Goal: Task Accomplishment & Management: Use online tool/utility

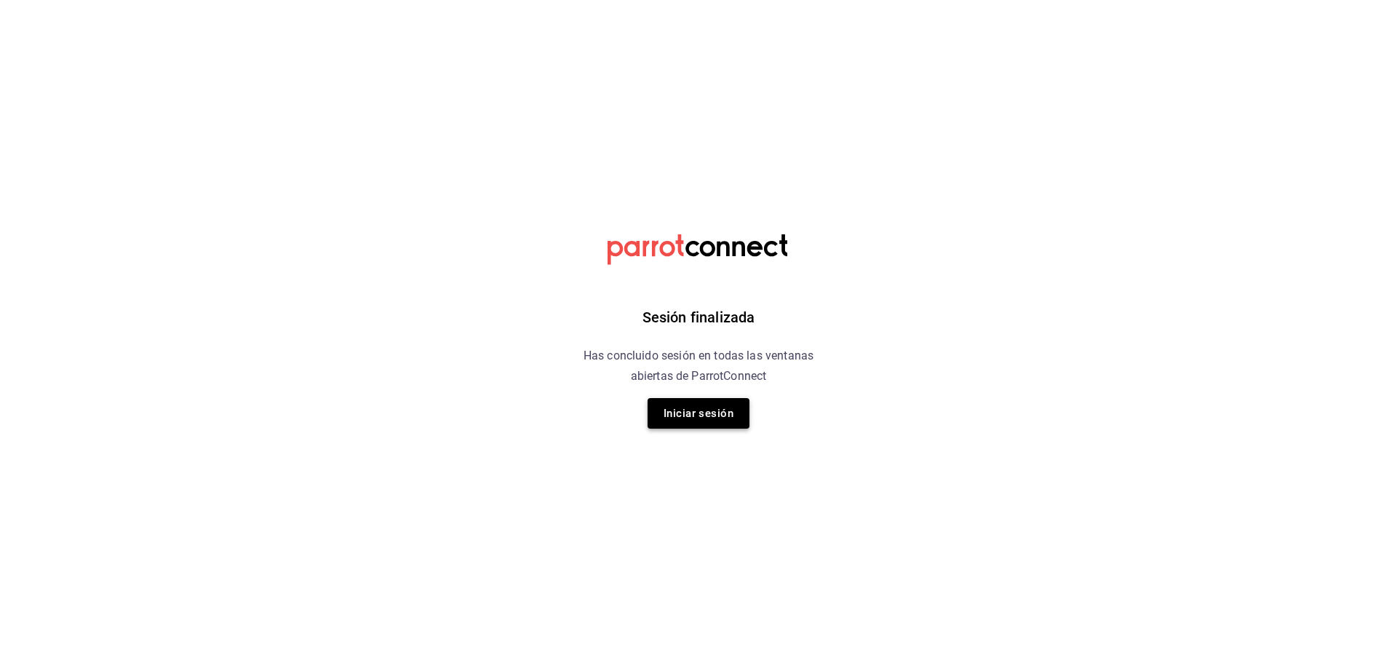
click at [713, 404] on button "Iniciar sesión" at bounding box center [699, 413] width 102 height 31
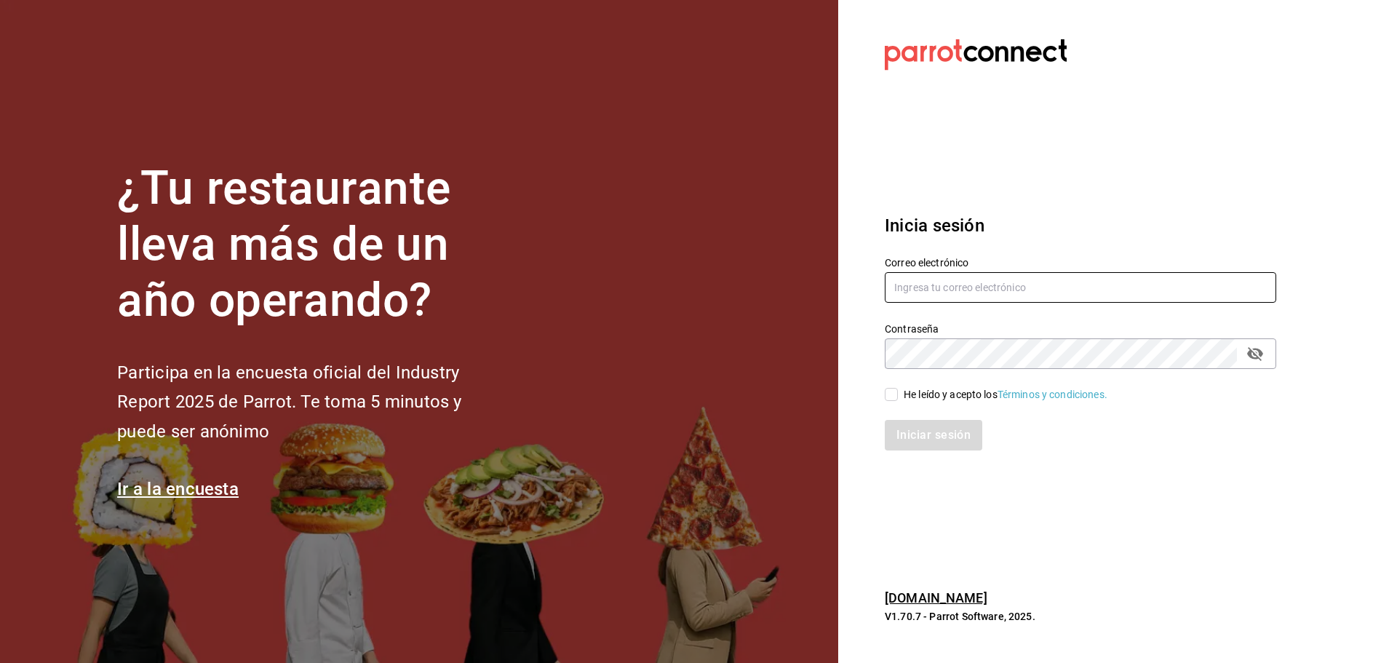
type input "diana.rivas@grupocosteno.com"
click at [889, 394] on input "He leído y acepto los Términos y condiciones." at bounding box center [891, 394] width 13 height 13
checkbox input "true"
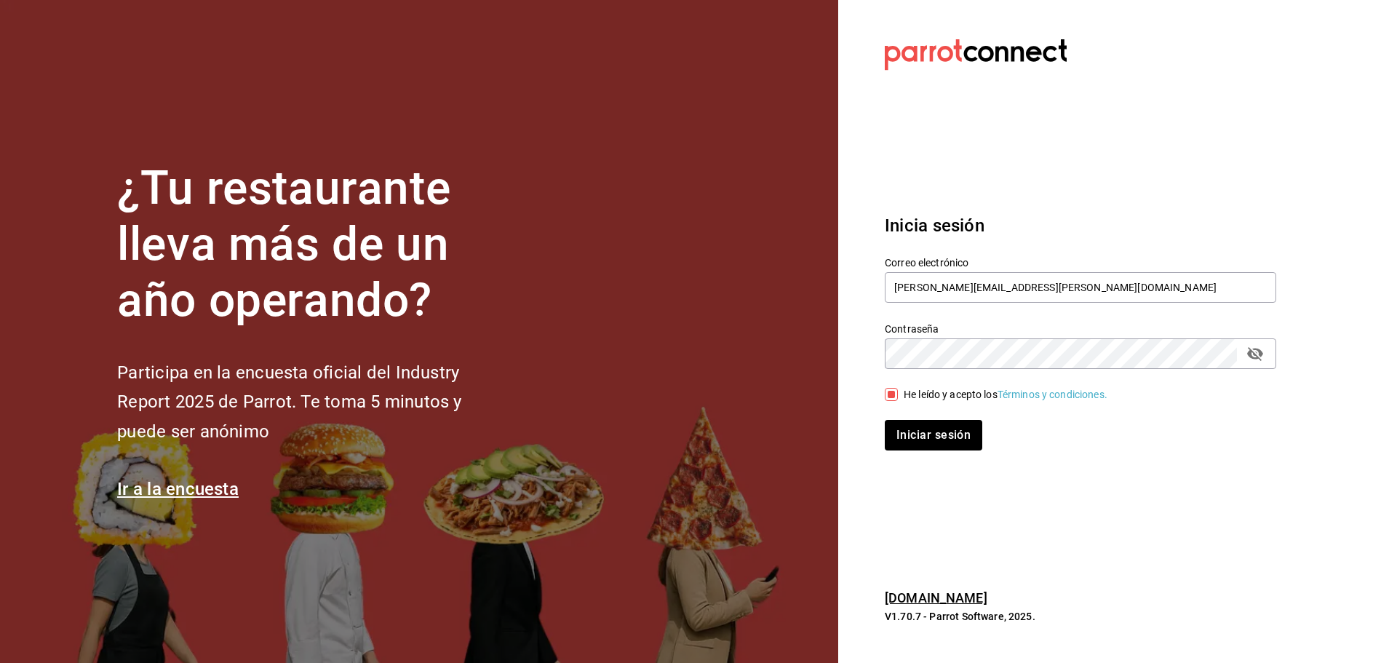
click at [924, 451] on div "Inicia sesión Correo electrónico diana.rivas@grupocosteno.com Contraseña Contra…" at bounding box center [1081, 331] width 392 height 273
click at [935, 446] on button "Iniciar sesión" at bounding box center [934, 435] width 99 height 31
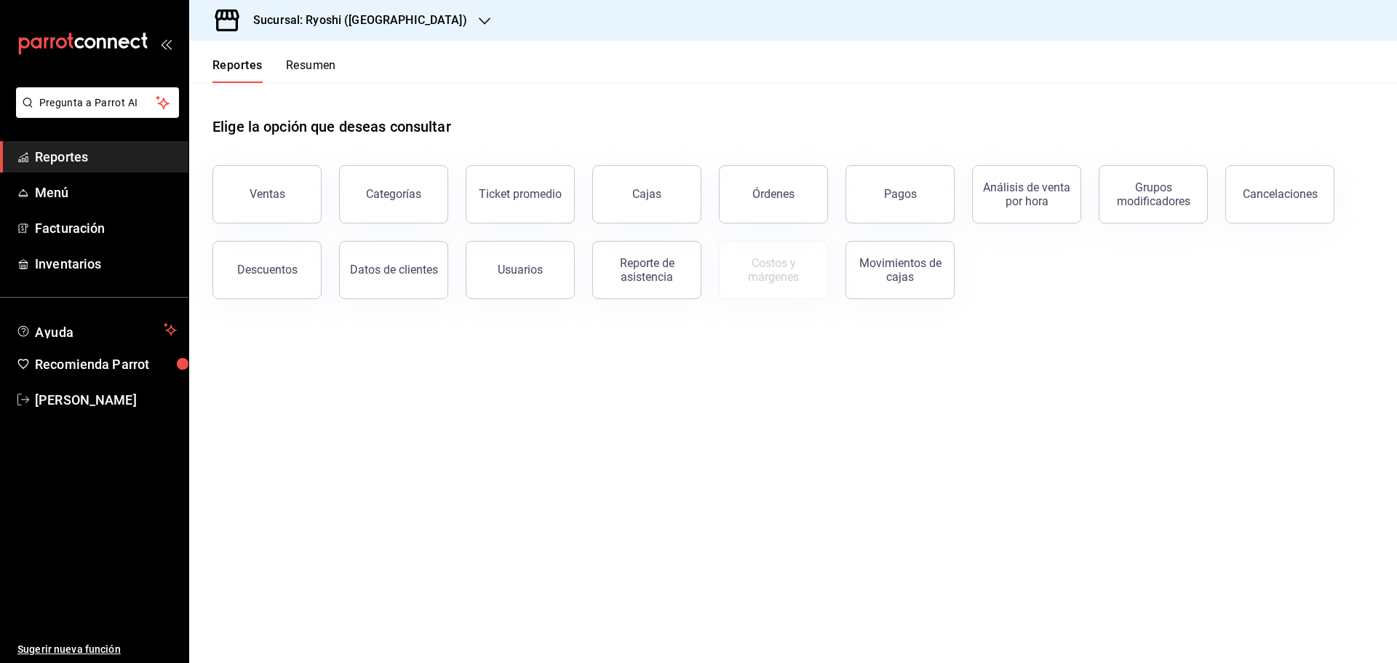
click at [52, 154] on span "Reportes" at bounding box center [106, 157] width 142 height 20
click at [881, 190] on button "Pagos" at bounding box center [900, 194] width 109 height 58
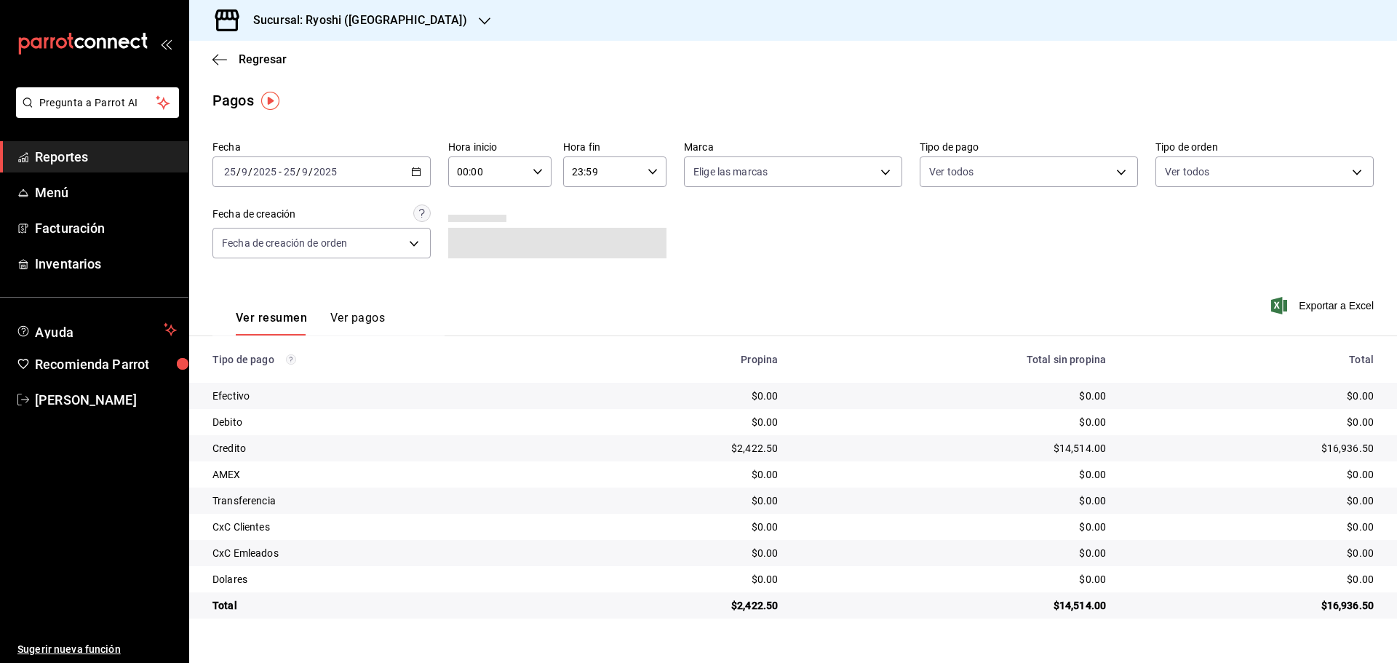
click at [419, 169] on \(Stroke\) "button" at bounding box center [416, 172] width 9 height 8
click at [263, 386] on span "Rango de fechas" at bounding box center [281, 379] width 113 height 15
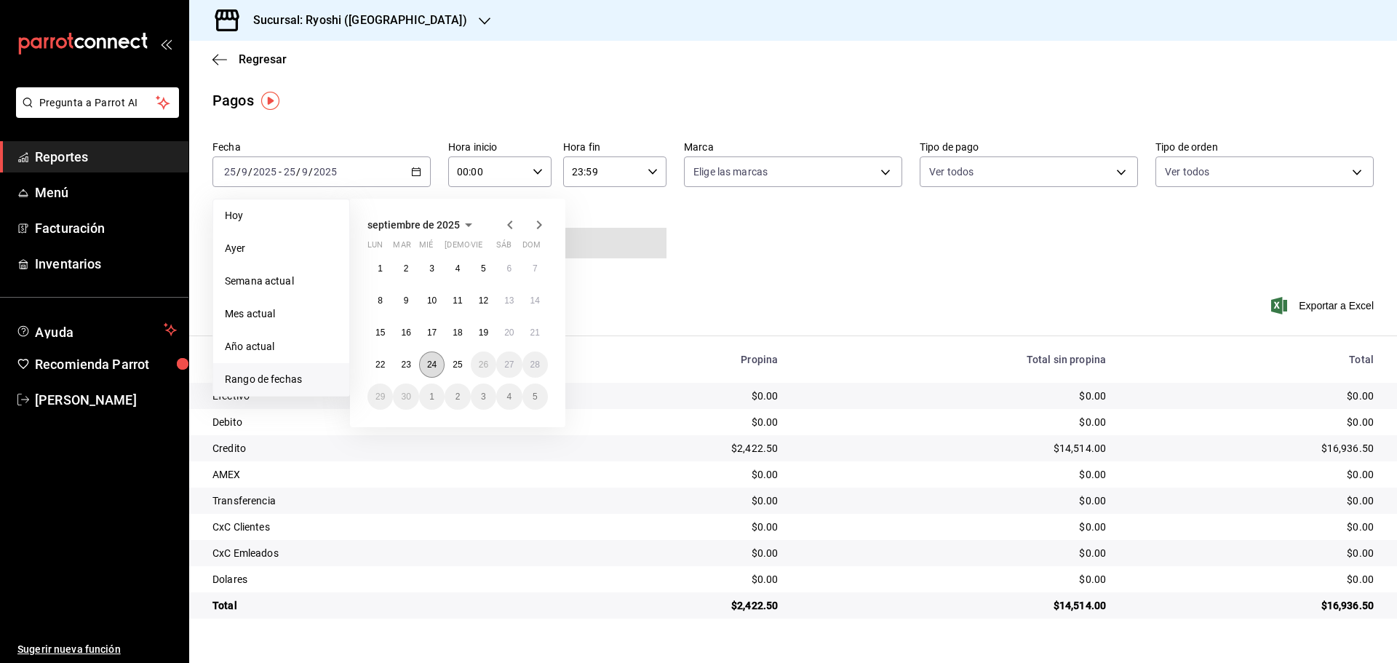
click at [423, 362] on button "24" at bounding box center [431, 365] width 25 height 26
click at [459, 365] on abbr "25" at bounding box center [457, 365] width 9 height 10
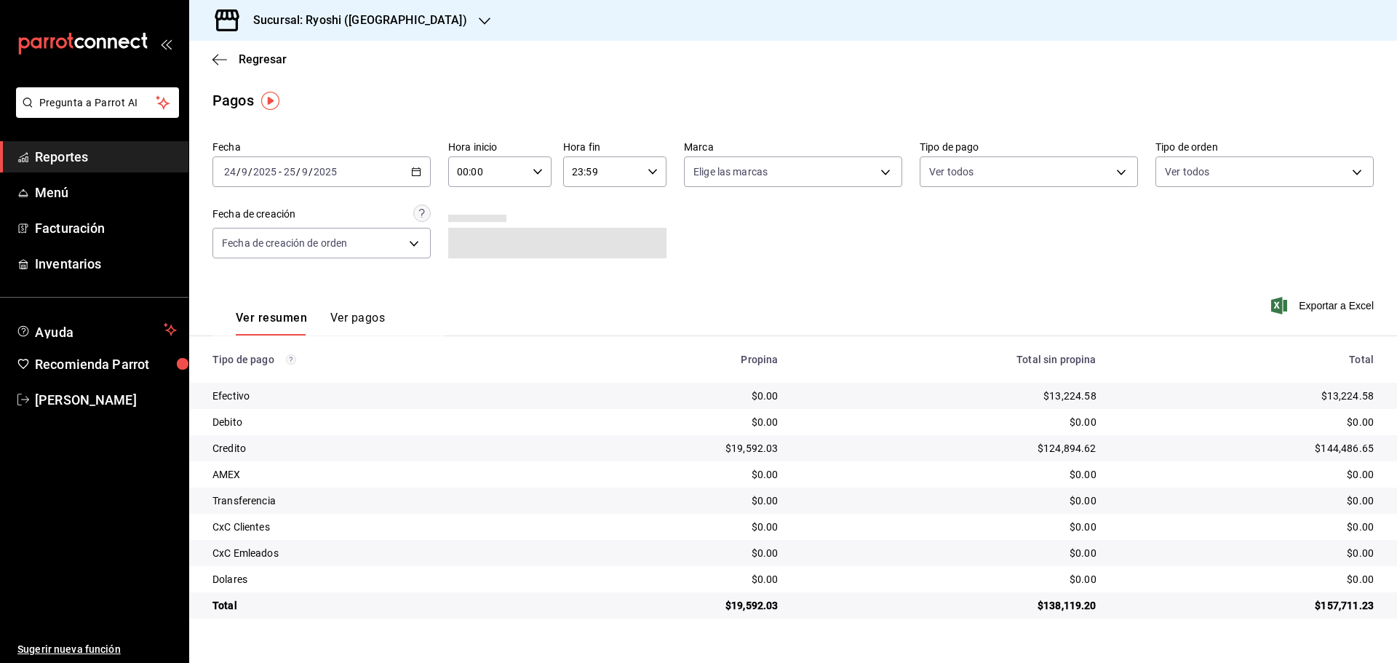
click at [537, 170] on icon "button" at bounding box center [538, 172] width 10 height 10
click at [464, 242] on span "05" at bounding box center [474, 238] width 28 height 12
type input "05:00"
click at [660, 170] on div at bounding box center [698, 331] width 1397 height 663
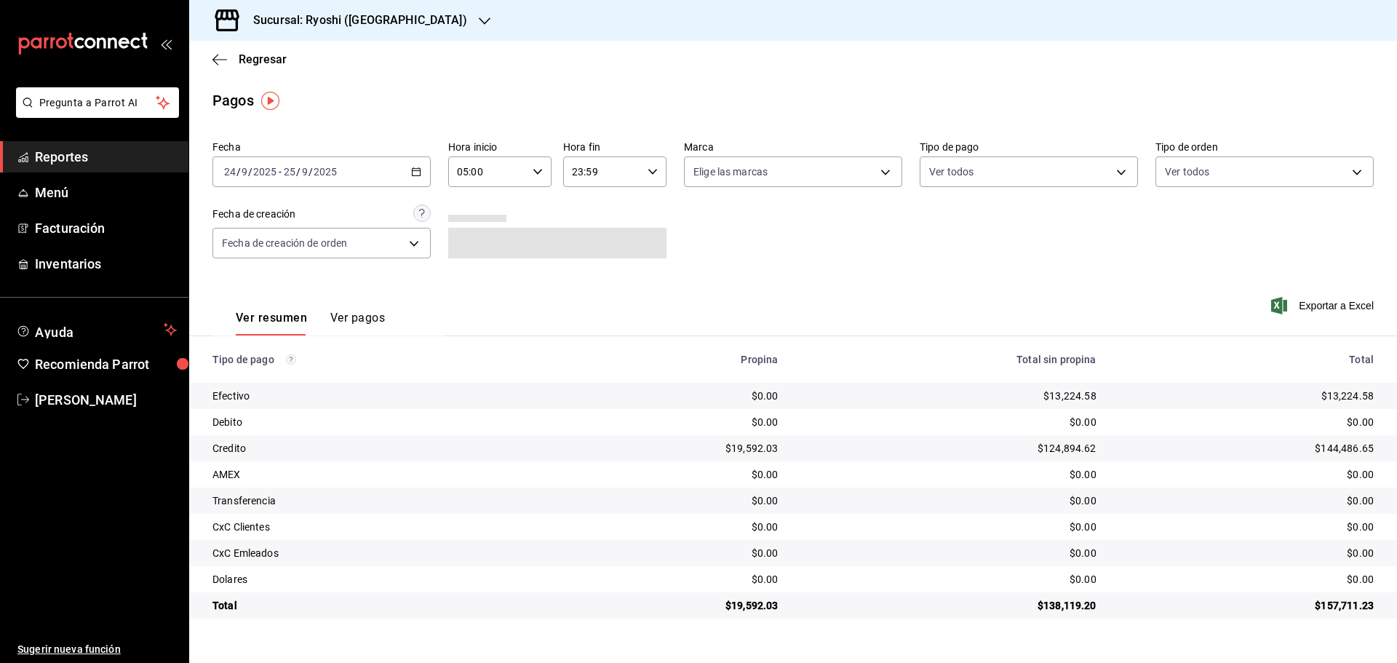
click at [649, 178] on div "23:59 Hora fin" at bounding box center [614, 171] width 103 height 31
click at [587, 242] on span "05" at bounding box center [589, 244] width 28 height 12
click at [643, 210] on span "00" at bounding box center [641, 209] width 28 height 12
type input "05:00"
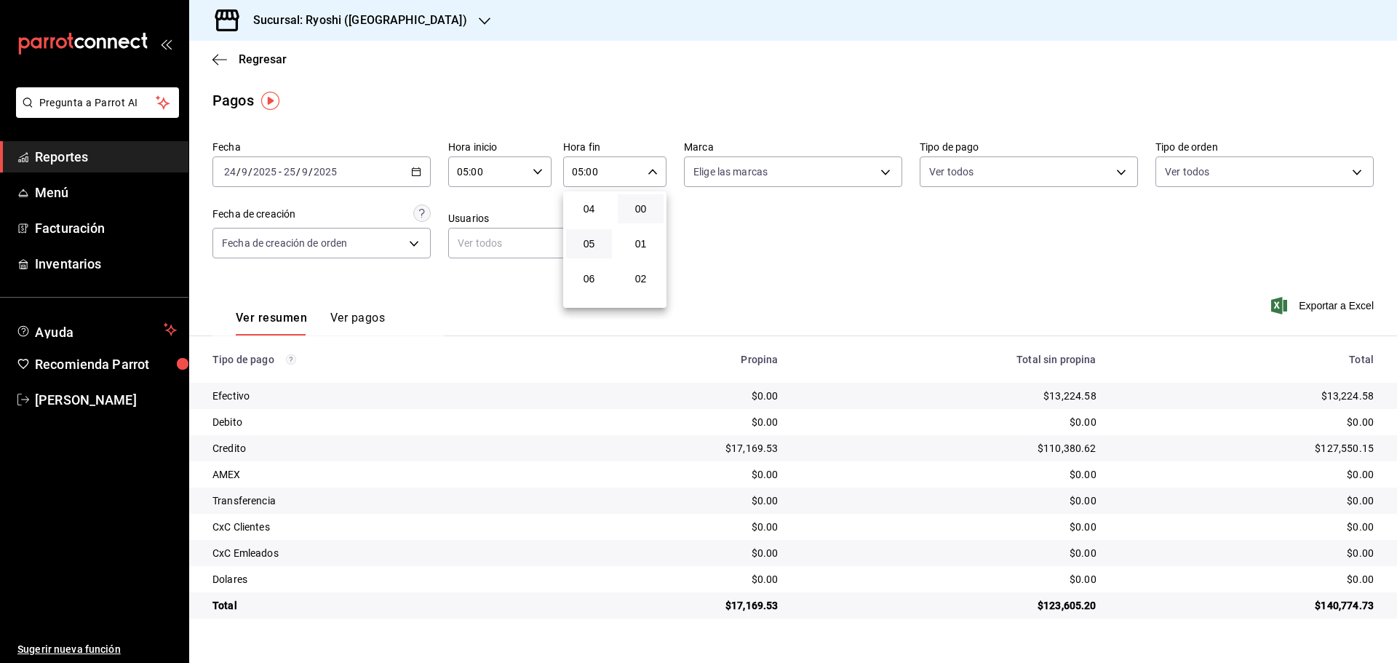
click at [795, 225] on div at bounding box center [698, 331] width 1397 height 663
click at [881, 170] on body "Pregunta a Parrot AI Reportes Menú Facturación Inventarios Ayuda Recomienda Par…" at bounding box center [698, 331] width 1397 height 663
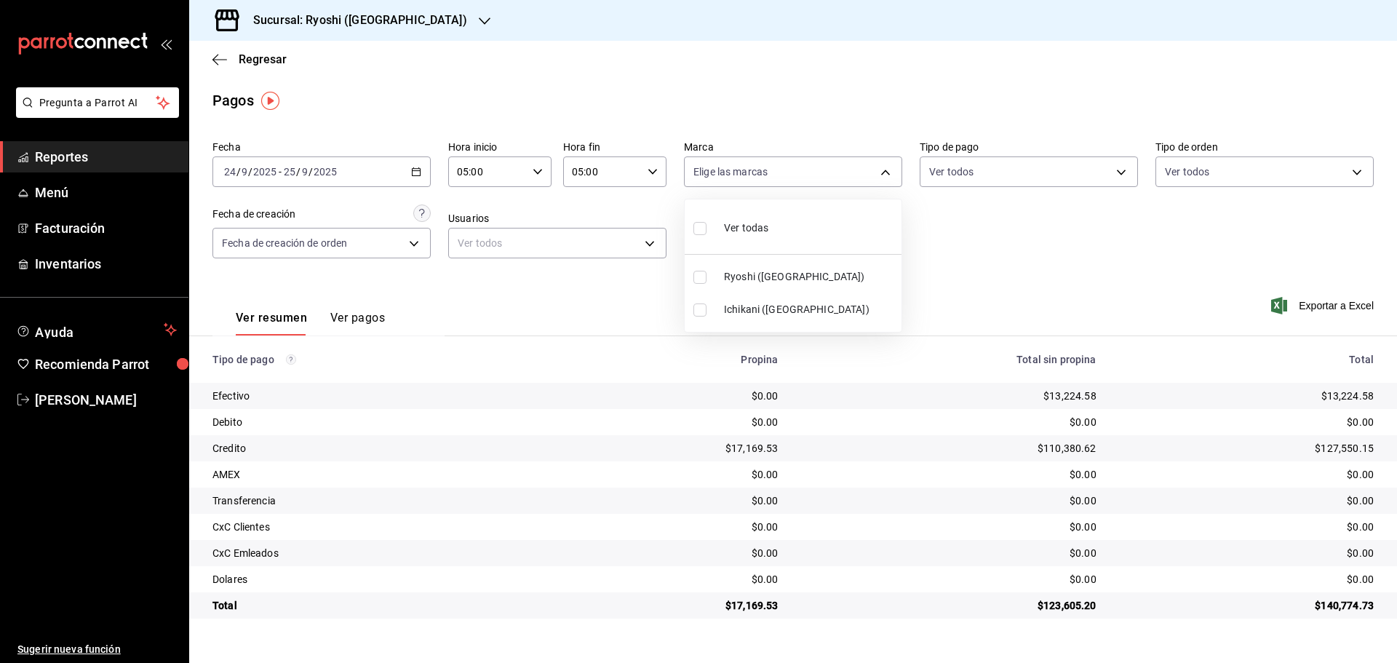
click at [697, 278] on input "checkbox" at bounding box center [700, 277] width 13 height 13
checkbox input "true"
type input "26ca50e5-a845-484f-a54e-8a4432b79f59"
click at [702, 314] on input "checkbox" at bounding box center [700, 310] width 13 height 13
checkbox input "true"
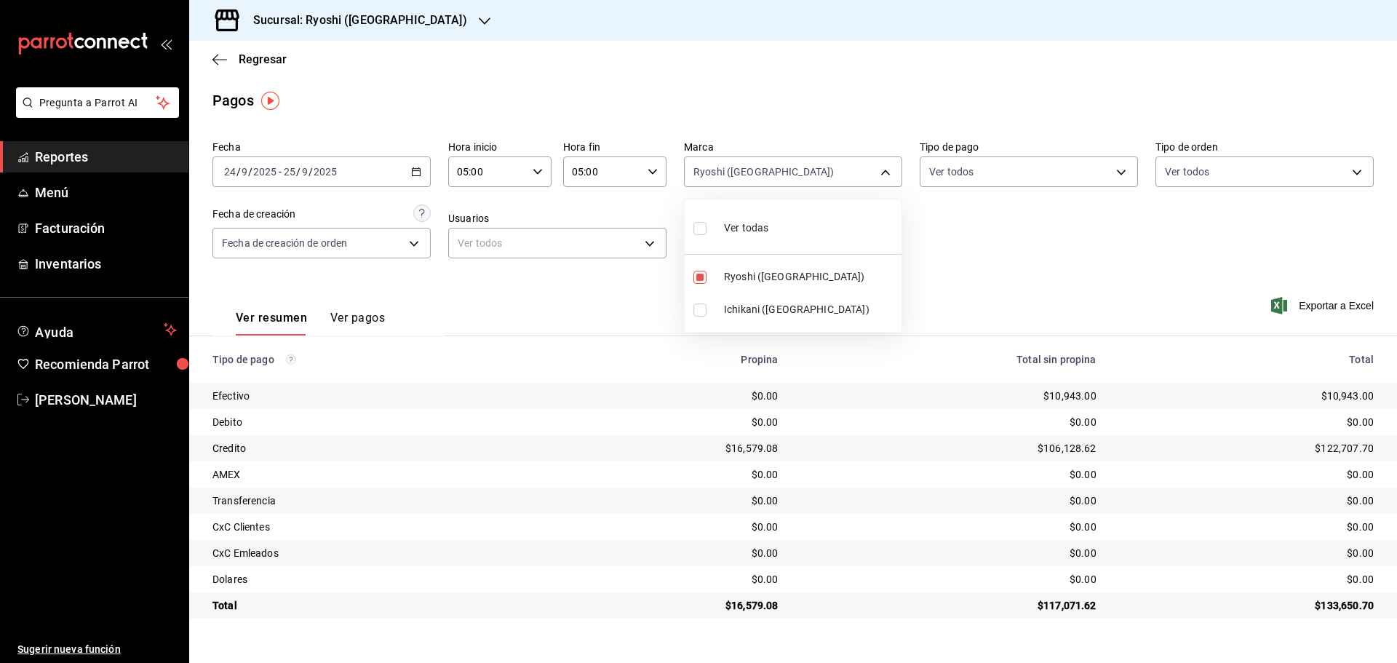
type input "26ca50e5-a845-484f-a54e-8a4432b79f59,e80bf875-3c9c-4ad9-8c6a-14c8262011fc"
checkbox input "true"
click at [699, 307] on input "checkbox" at bounding box center [700, 310] width 13 height 13
checkbox input "false"
type input "26ca50e5-a845-484f-a54e-8a4432b79f59"
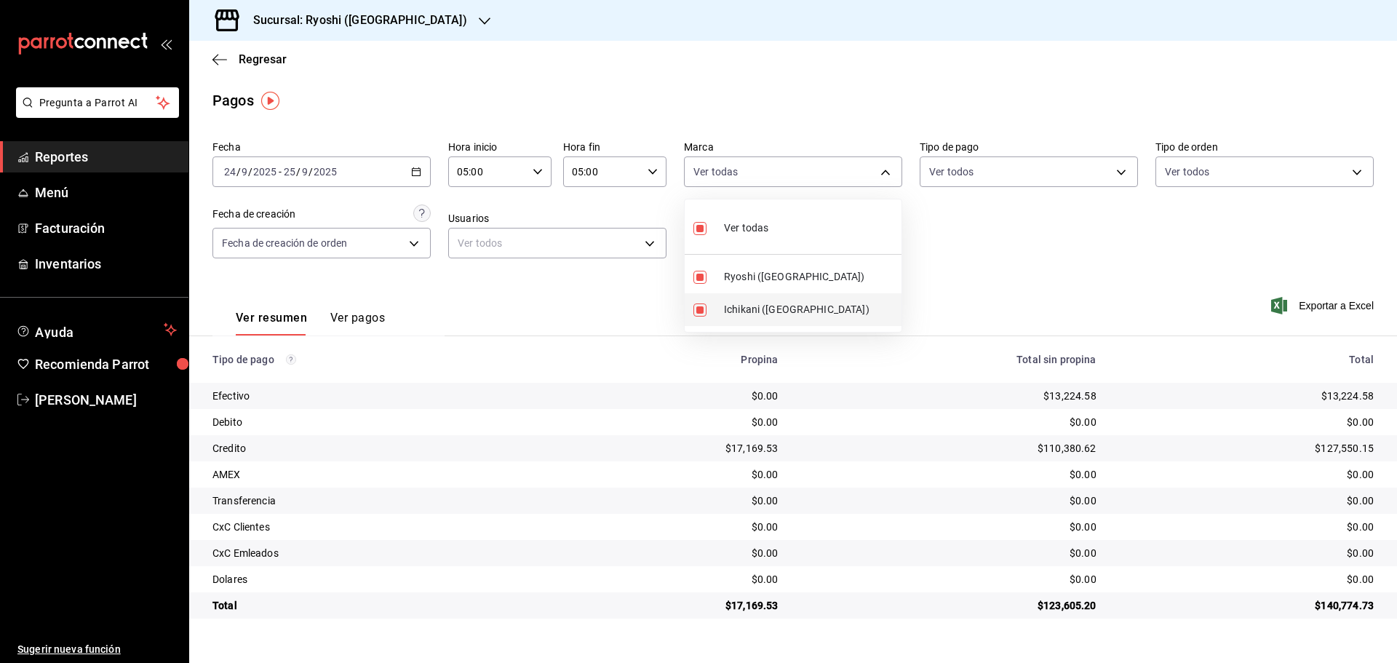
checkbox input "false"
click at [1077, 266] on div at bounding box center [698, 331] width 1397 height 663
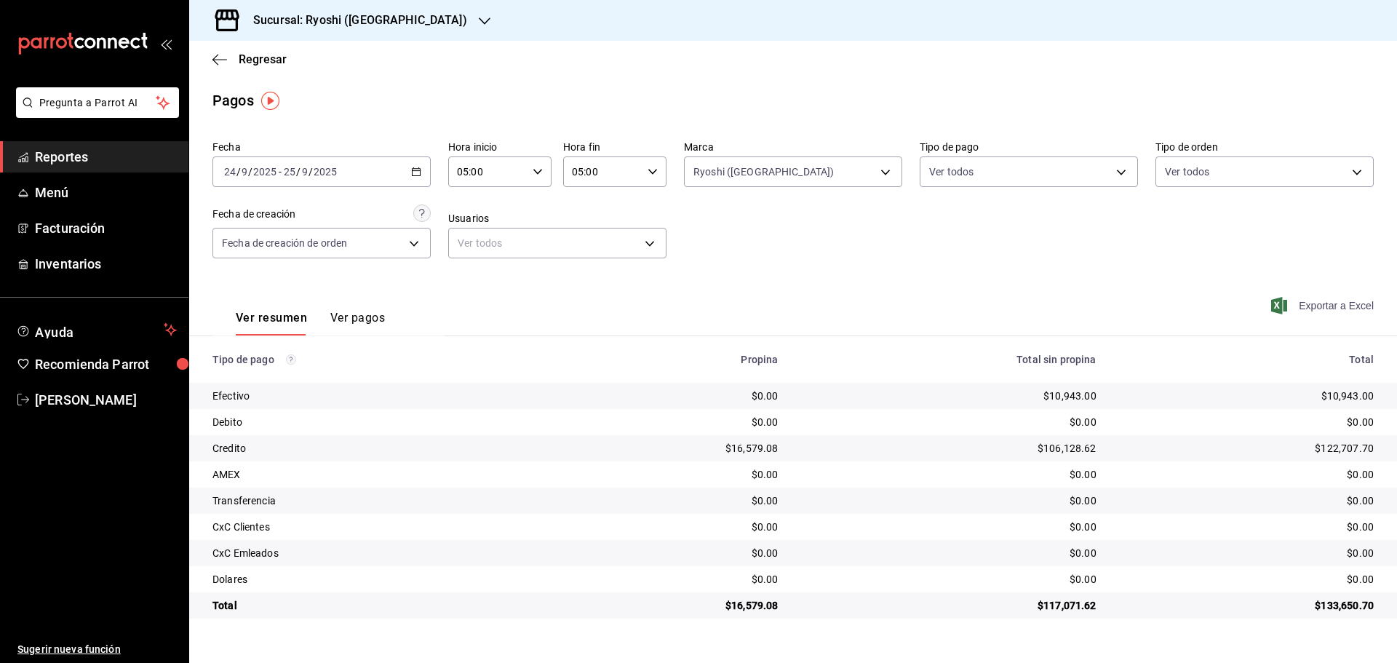
click at [1341, 309] on span "Exportar a Excel" at bounding box center [1324, 305] width 100 height 17
click at [1340, 303] on span "Exportar a Excel" at bounding box center [1324, 305] width 100 height 17
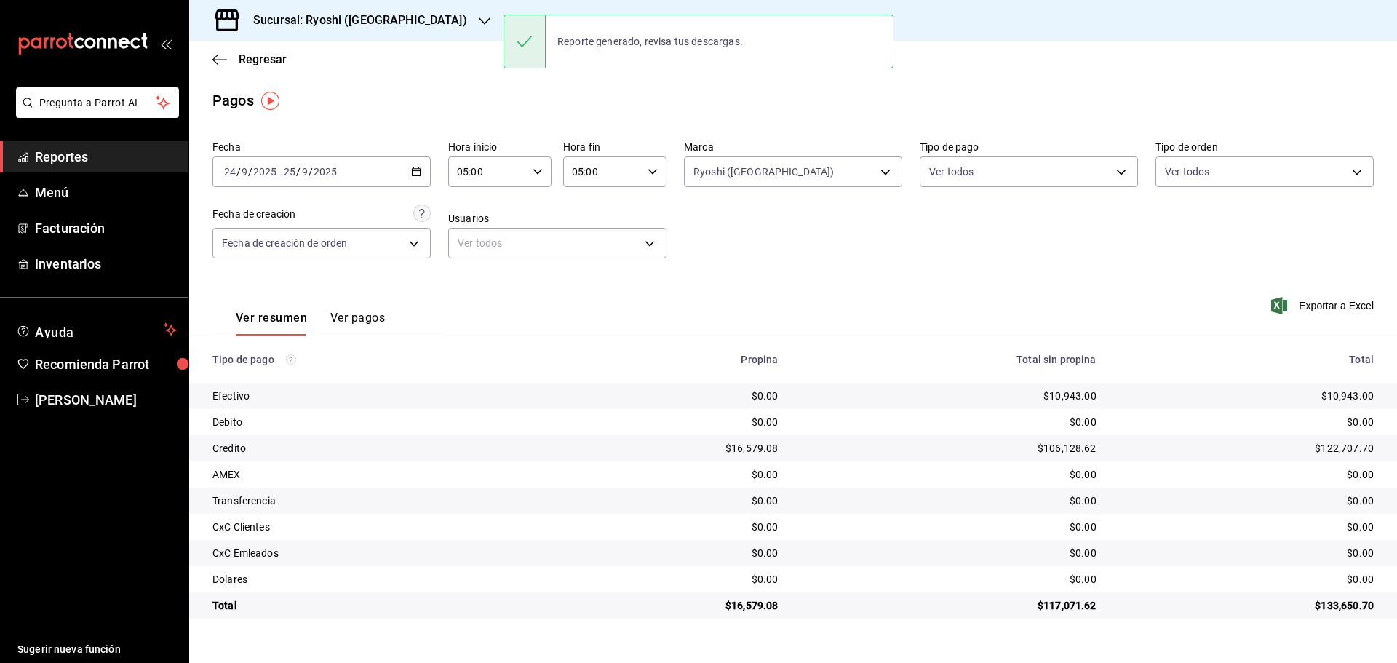
click at [106, 154] on span "Reportes" at bounding box center [106, 157] width 142 height 20
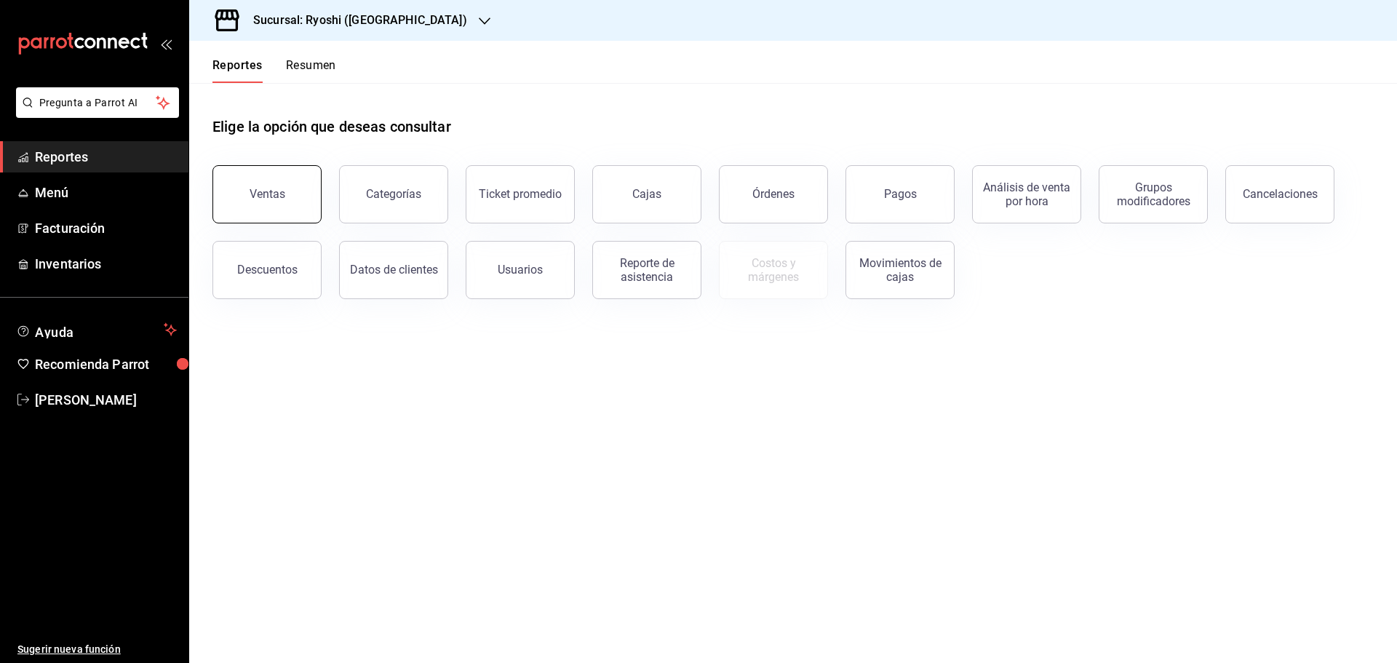
click at [255, 200] on div "Ventas" at bounding box center [268, 194] width 36 height 14
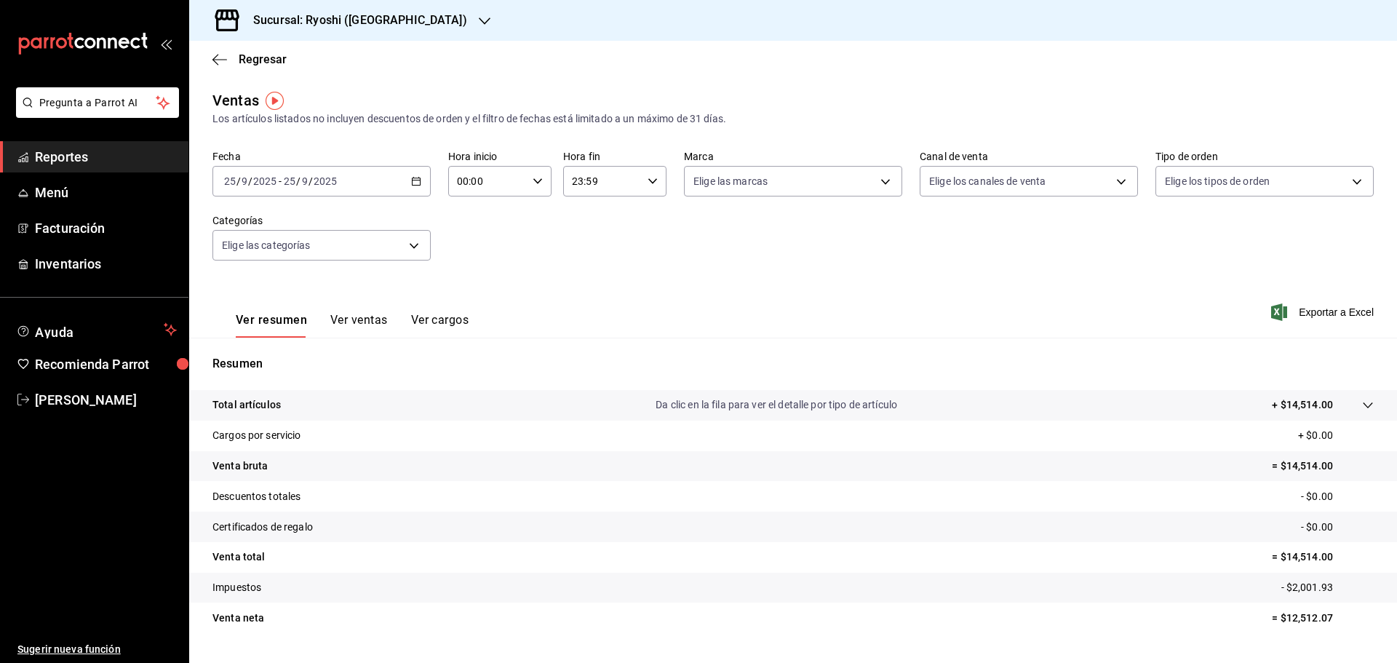
click at [413, 183] on icon "button" at bounding box center [416, 181] width 10 height 10
click at [259, 352] on span "Rango de fechas" at bounding box center [281, 356] width 113 height 15
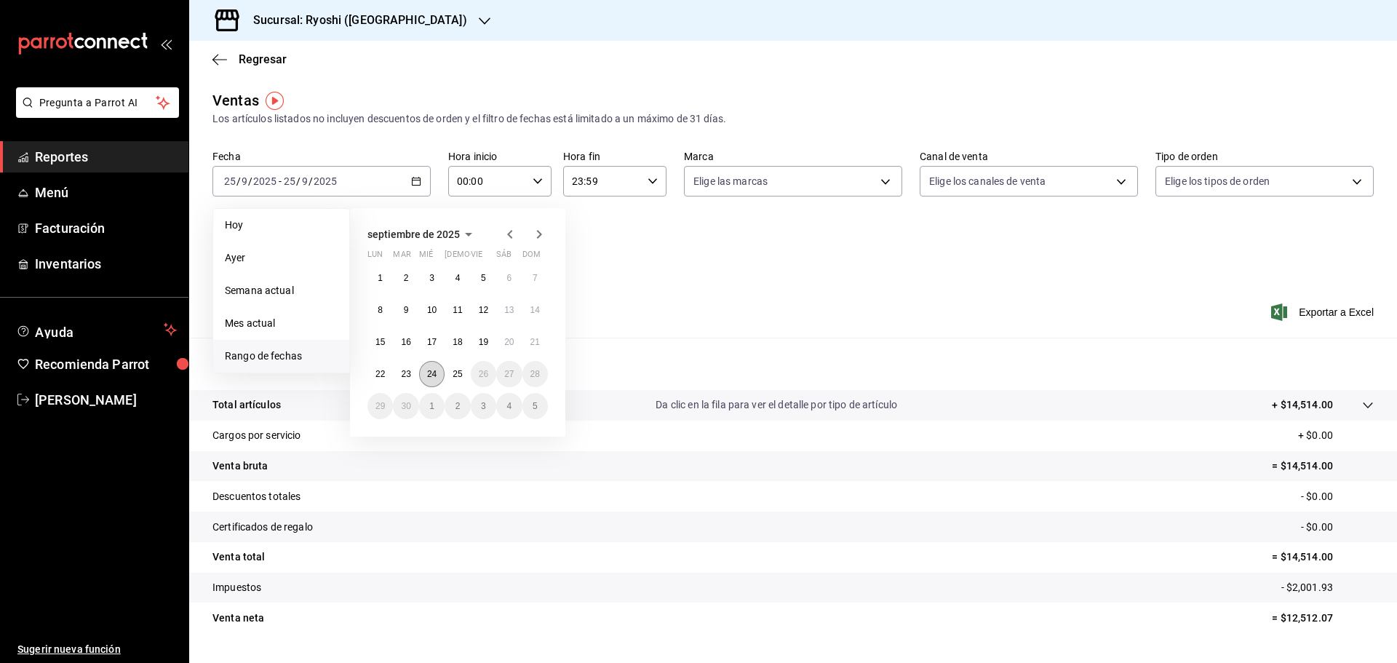
click at [431, 373] on abbr "24" at bounding box center [431, 374] width 9 height 10
click at [458, 374] on abbr "25" at bounding box center [457, 374] width 9 height 10
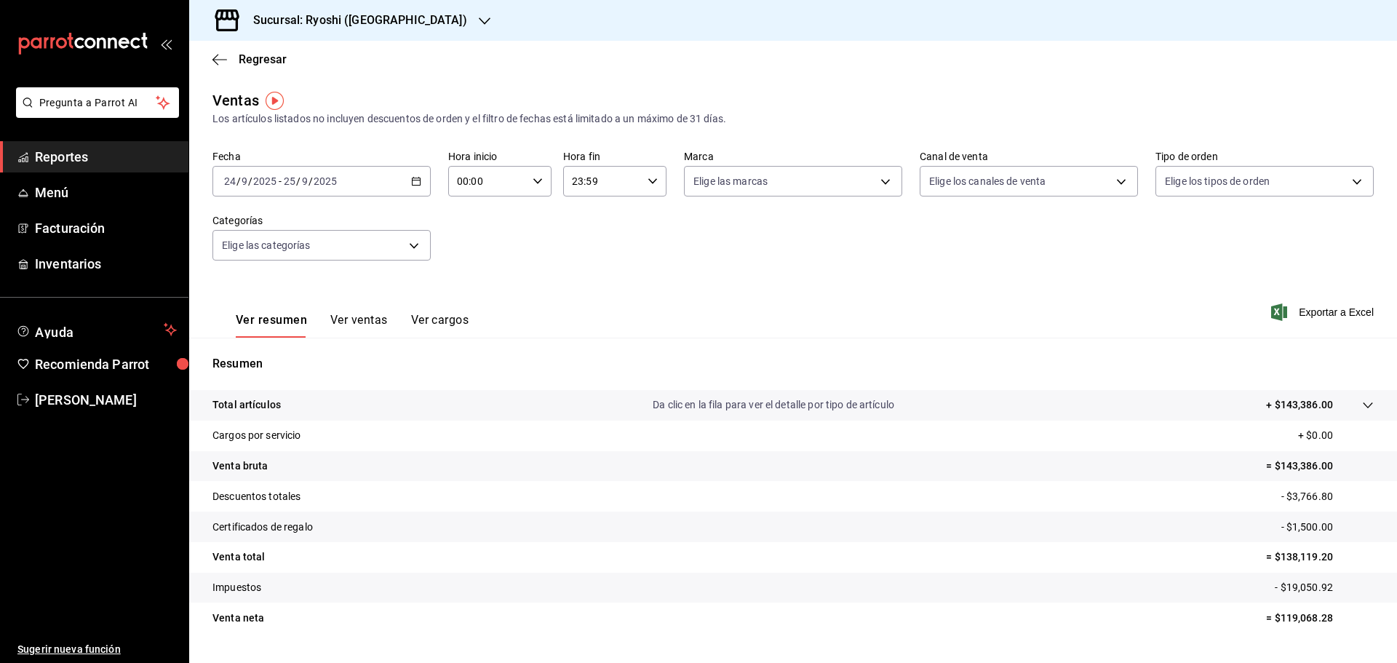
click at [539, 183] on icon "button" at bounding box center [538, 181] width 10 height 10
click at [469, 245] on span "05" at bounding box center [472, 248] width 28 height 12
type input "05:00"
click at [653, 185] on div at bounding box center [698, 331] width 1397 height 663
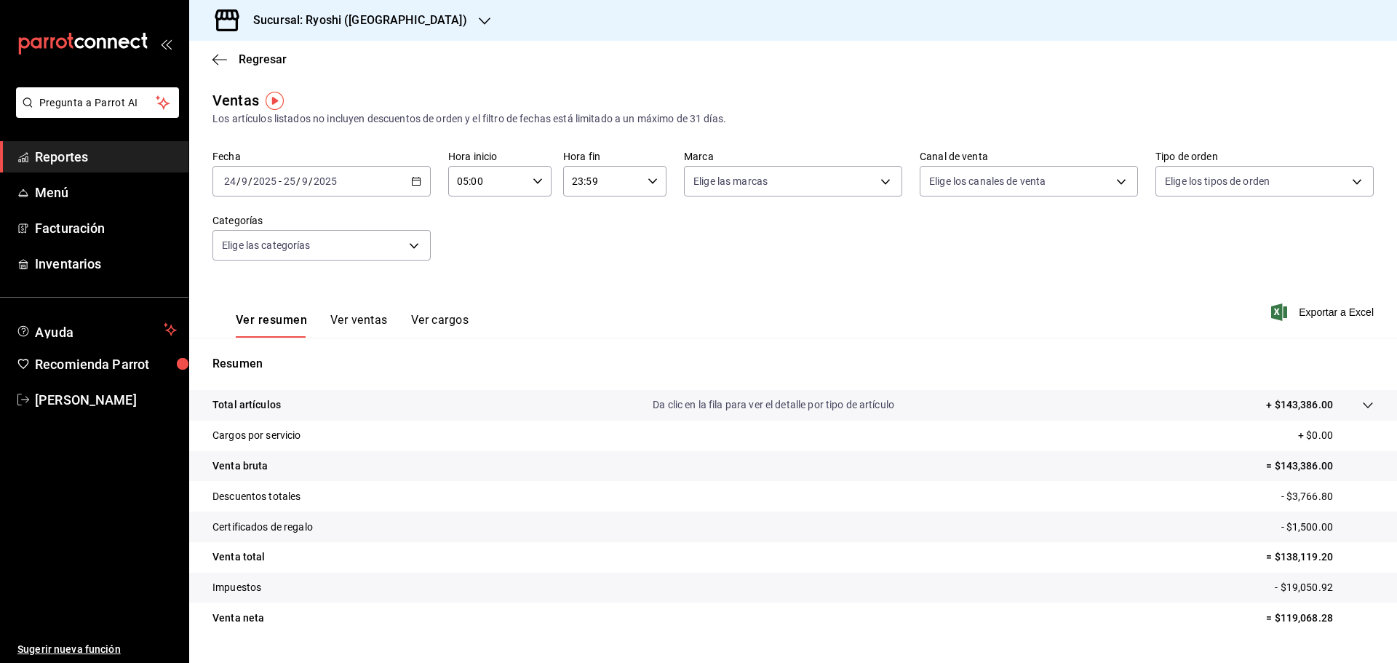
click at [652, 183] on icon "button" at bounding box center [653, 181] width 10 height 10
click at [644, 221] on span "00" at bounding box center [637, 219] width 28 height 12
click at [580, 254] on span "05" at bounding box center [585, 253] width 28 height 12
type input "05:00"
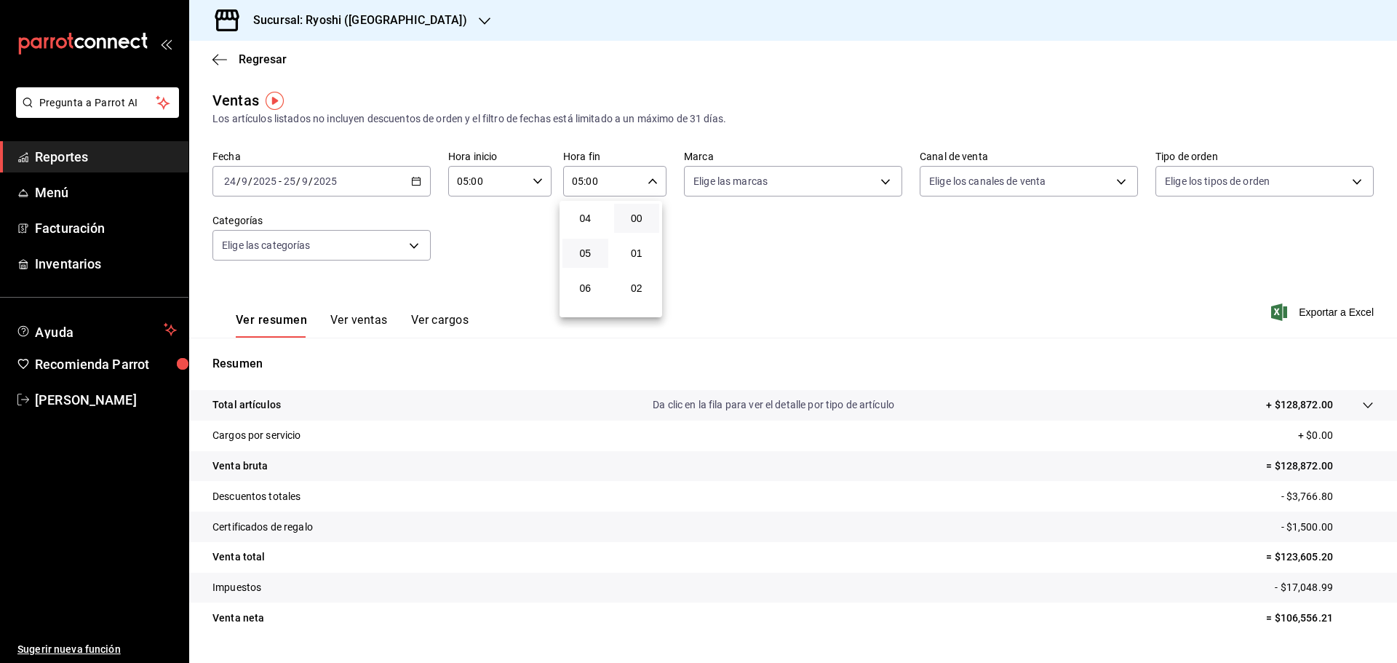
click at [885, 181] on div at bounding box center [698, 331] width 1397 height 663
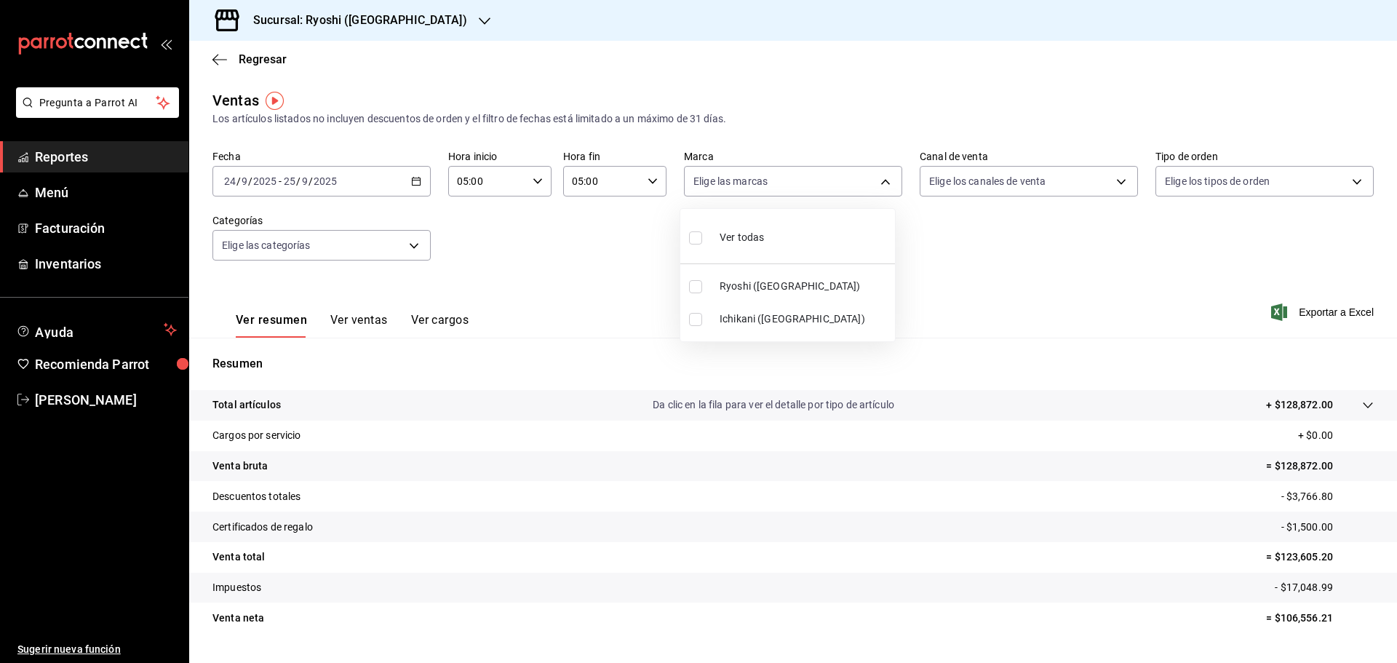
click at [884, 182] on body "Pregunta a Parrot AI Reportes Menú Facturación Inventarios Ayuda Recomienda Par…" at bounding box center [698, 331] width 1397 height 663
click at [691, 290] on input "checkbox" at bounding box center [695, 286] width 13 height 13
checkbox input "true"
type input "26ca50e5-a845-484f-a54e-8a4432b79f59"
click at [1143, 284] on div at bounding box center [698, 331] width 1397 height 663
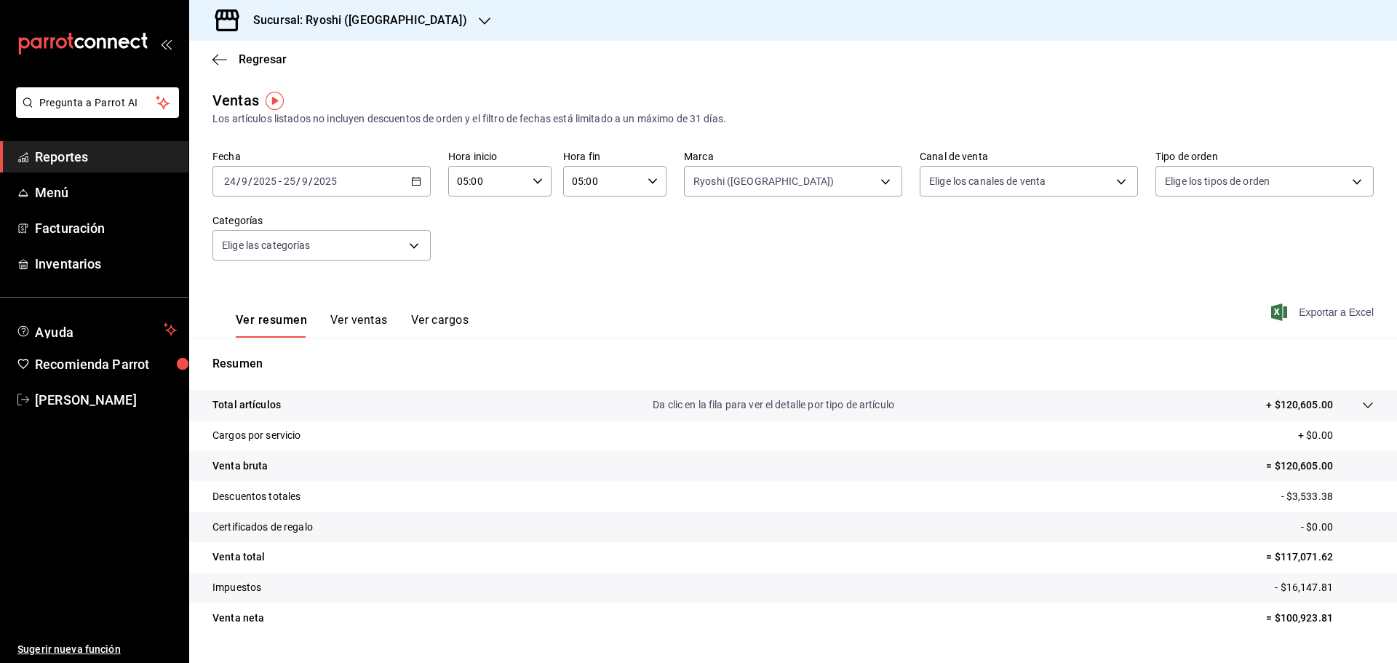
click at [1320, 309] on span "Exportar a Excel" at bounding box center [1324, 312] width 100 height 17
click at [885, 189] on body "Pregunta a Parrot AI Reportes Menú Facturación Inventarios Ayuda Recomienda Par…" at bounding box center [698, 331] width 1397 height 663
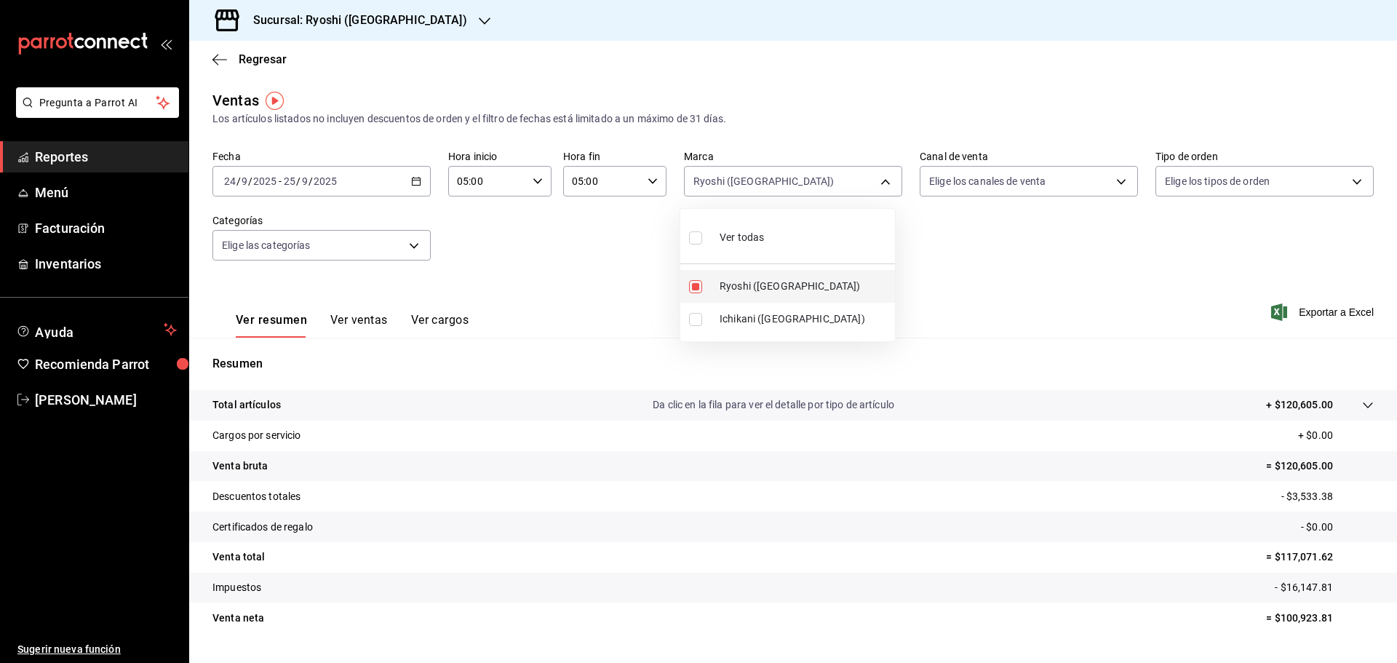
click at [694, 290] on input "checkbox" at bounding box center [695, 286] width 13 height 13
checkbox input "false"
click at [691, 323] on input "checkbox" at bounding box center [695, 319] width 13 height 13
checkbox input "true"
type input "e80bf875-3c9c-4ad9-8c6a-14c8262011fc"
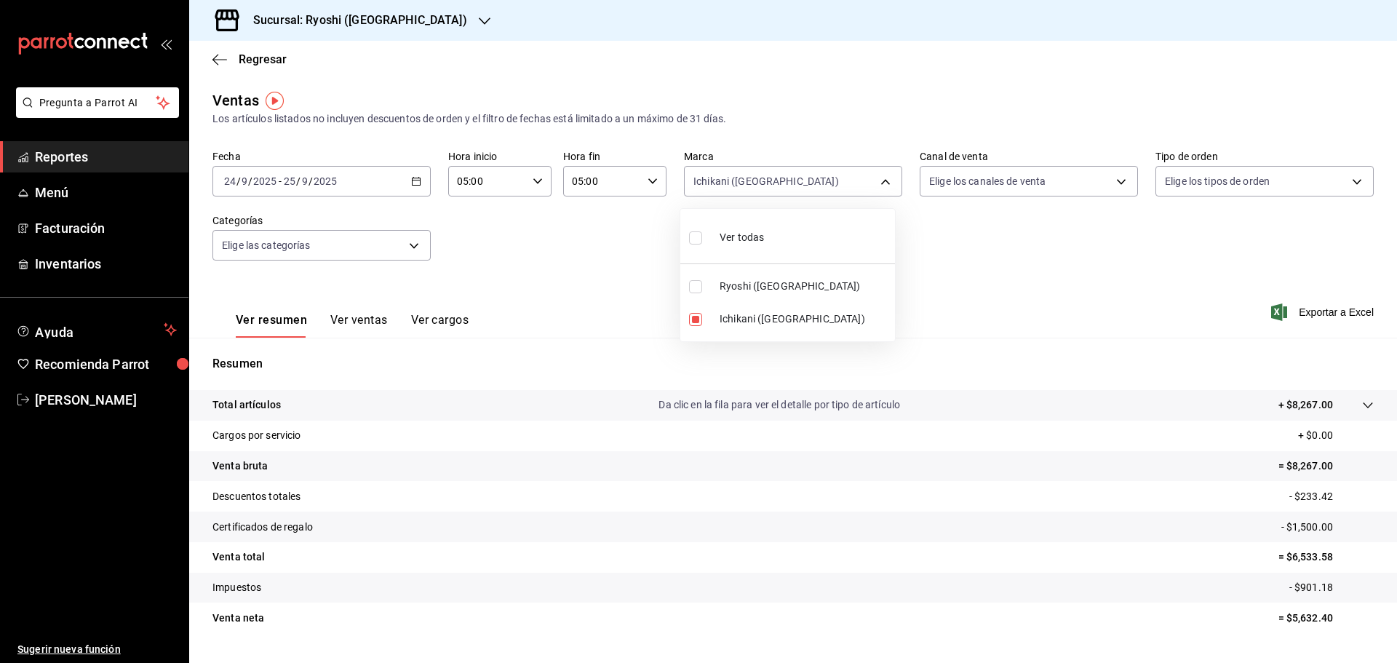
click at [1072, 304] on div at bounding box center [698, 331] width 1397 height 663
drag, startPoint x: 1319, startPoint y: 309, endPoint x: 1328, endPoint y: 229, distance: 81.3
click at [1320, 310] on span "Exportar a Excel" at bounding box center [1324, 312] width 100 height 17
click at [902, 62] on div "Regresar" at bounding box center [793, 59] width 1208 height 37
click at [479, 17] on icon "button" at bounding box center [485, 21] width 12 height 12
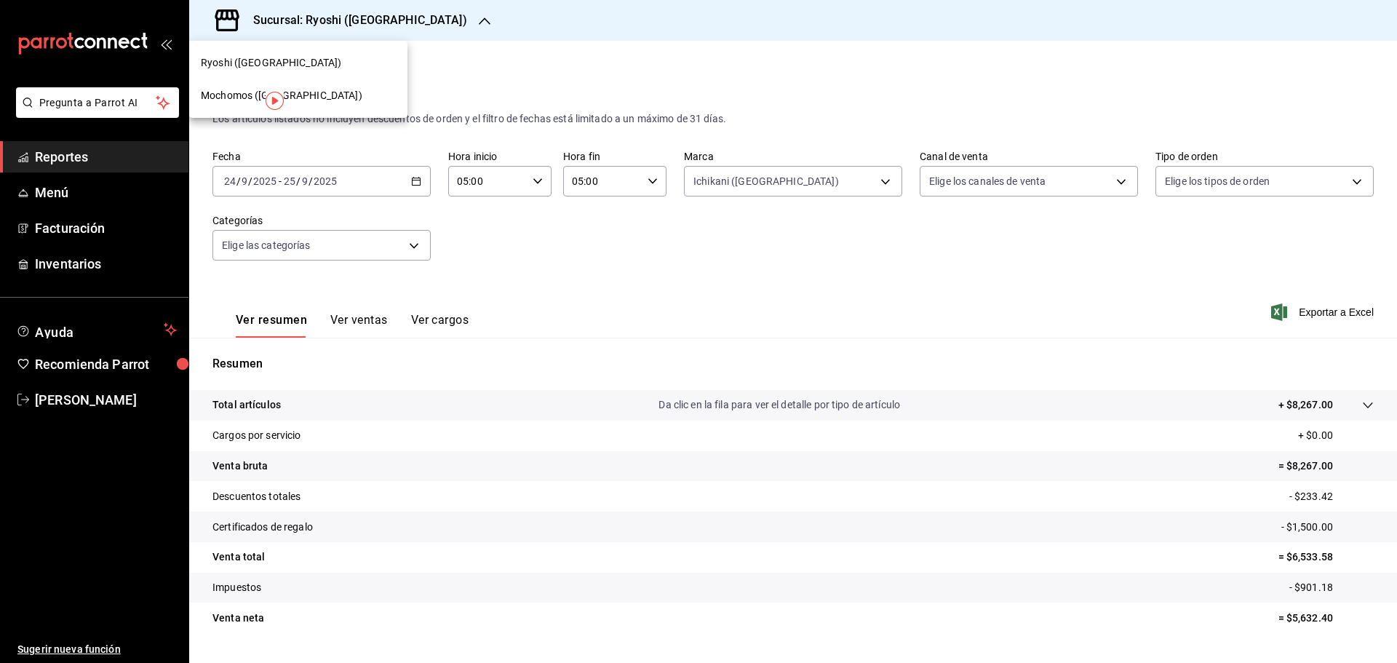
click at [319, 94] on div "Mochomos ([GEOGRAPHIC_DATA])" at bounding box center [298, 95] width 195 height 15
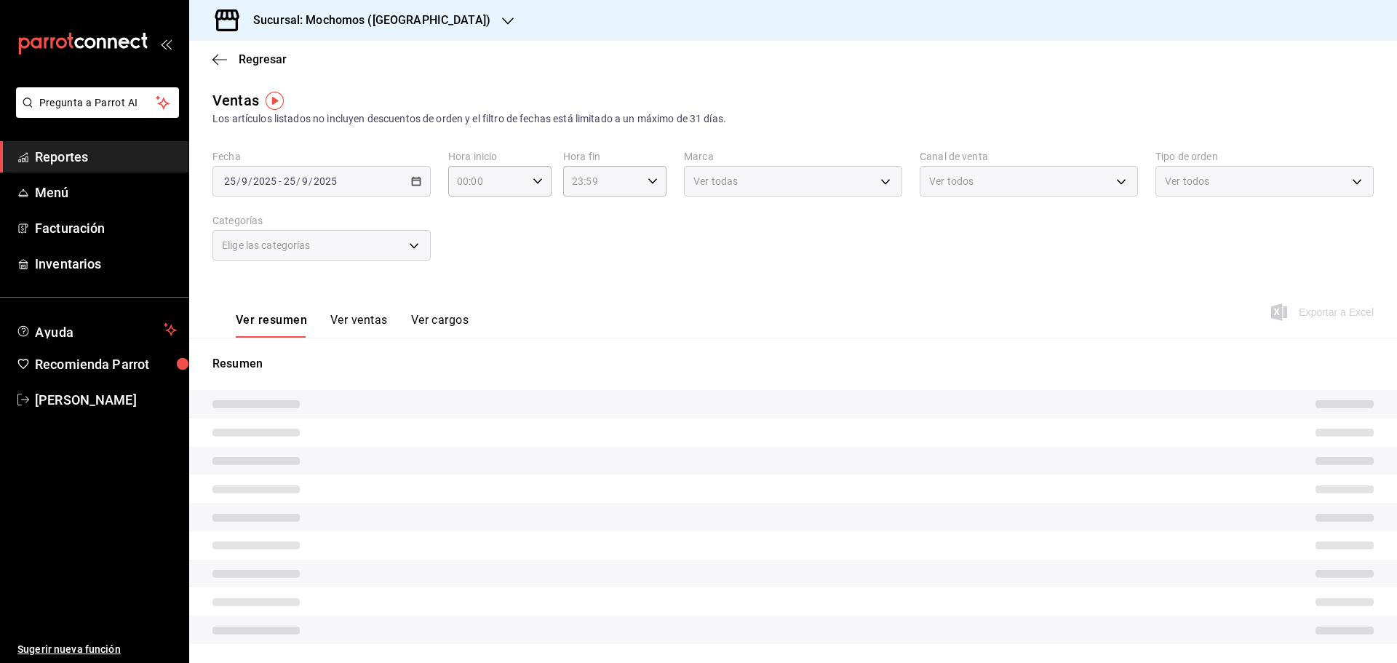
type input "05:00"
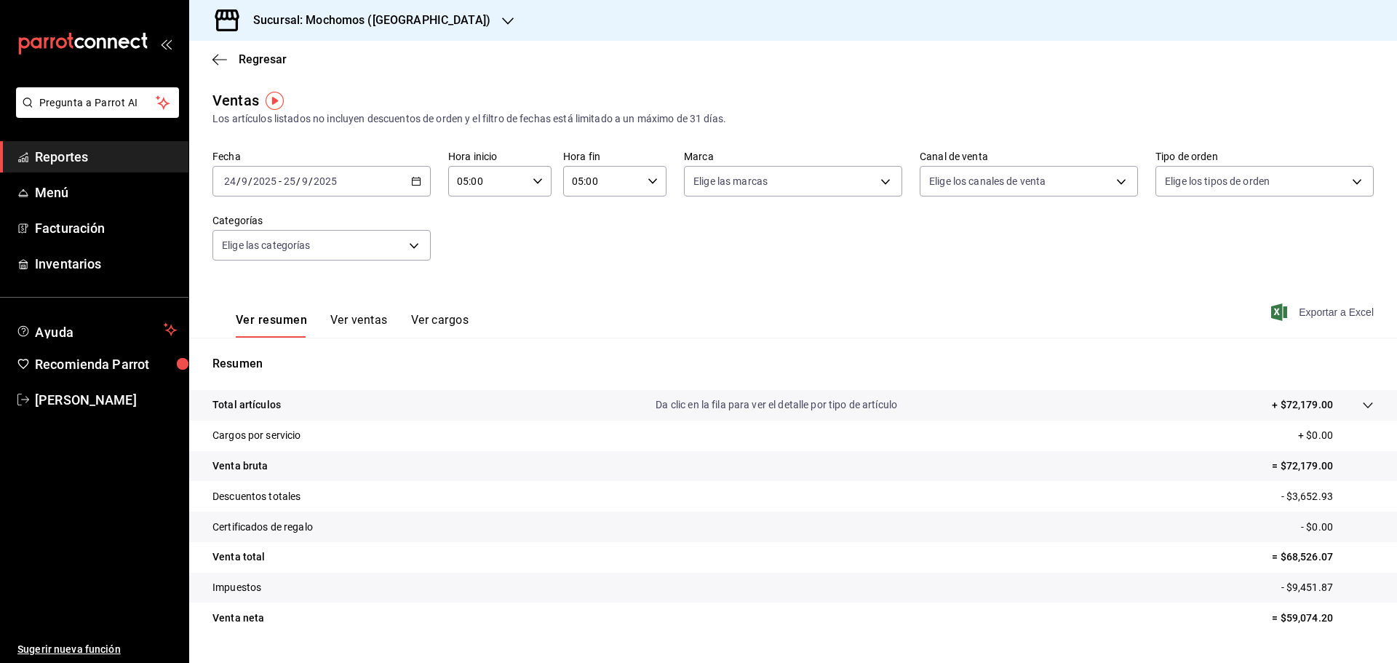
click at [1301, 310] on span "Exportar a Excel" at bounding box center [1324, 312] width 100 height 17
